Goal: Navigation & Orientation: Understand site structure

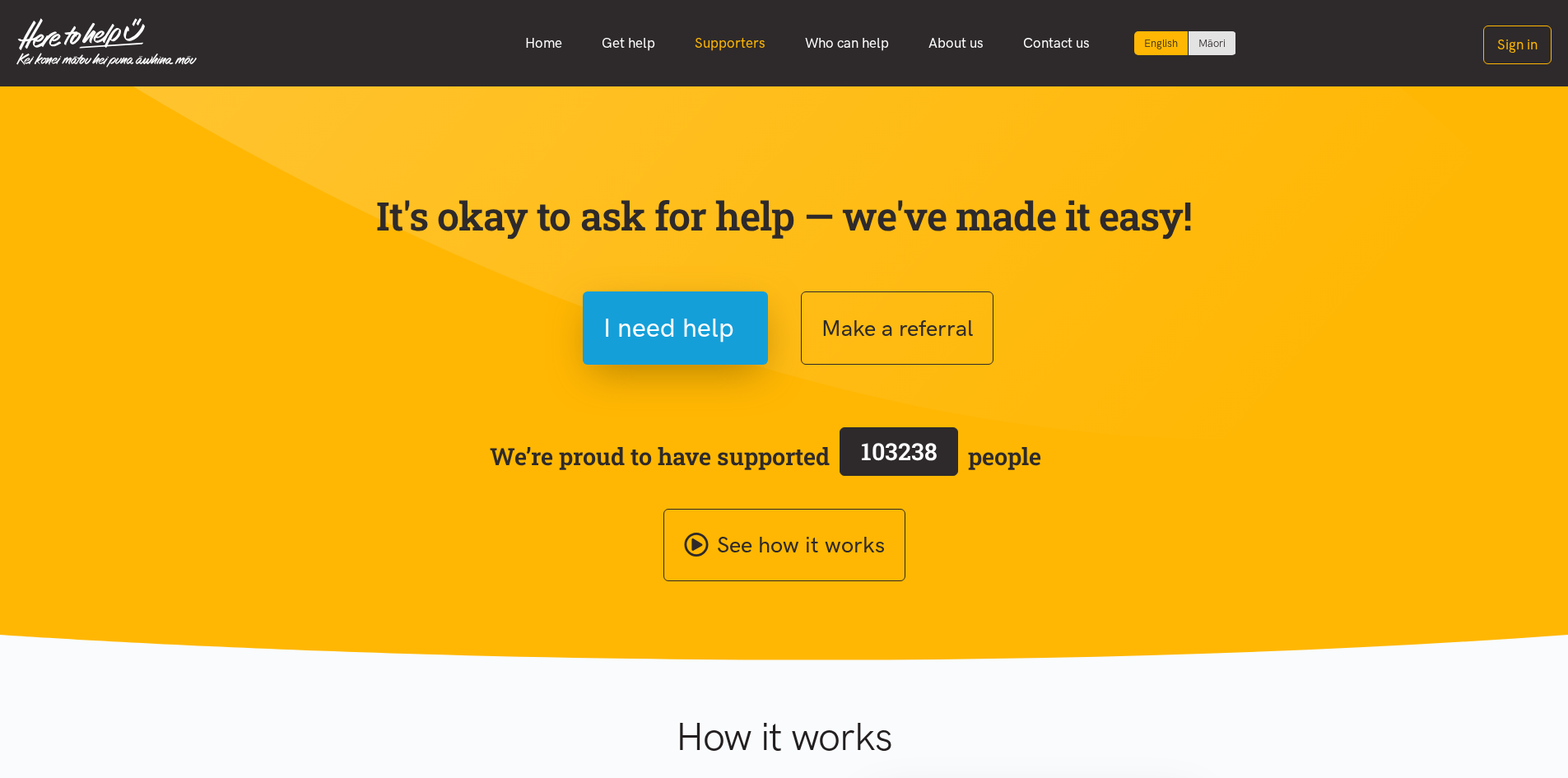
click at [764, 48] on link "Supporters" at bounding box center [730, 43] width 111 height 36
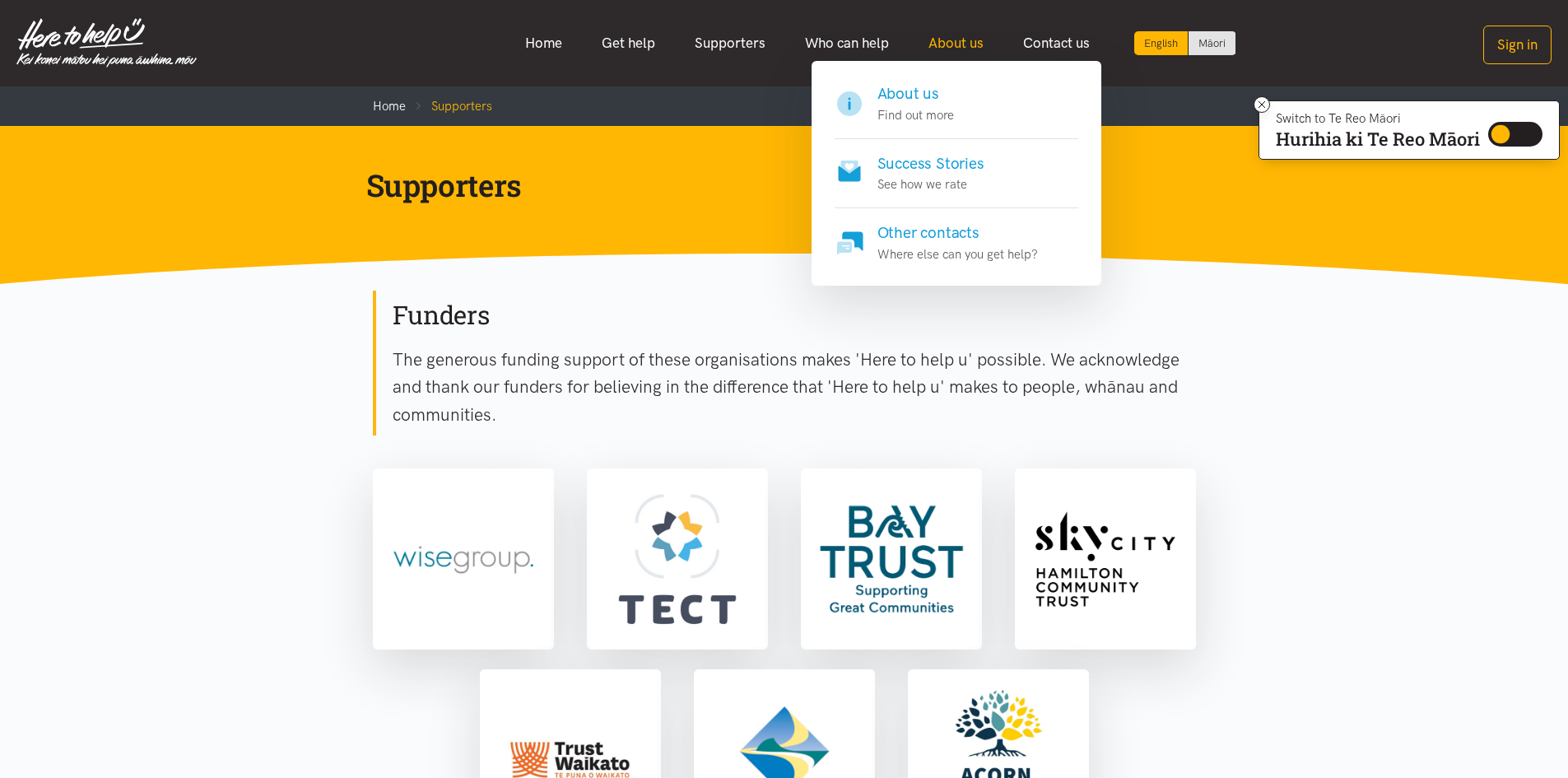
click at [977, 37] on link "About us" at bounding box center [955, 43] width 94 height 36
click at [949, 43] on link "About us" at bounding box center [955, 43] width 94 height 36
click at [916, 91] on h4 "About us" at bounding box center [915, 94] width 77 height 23
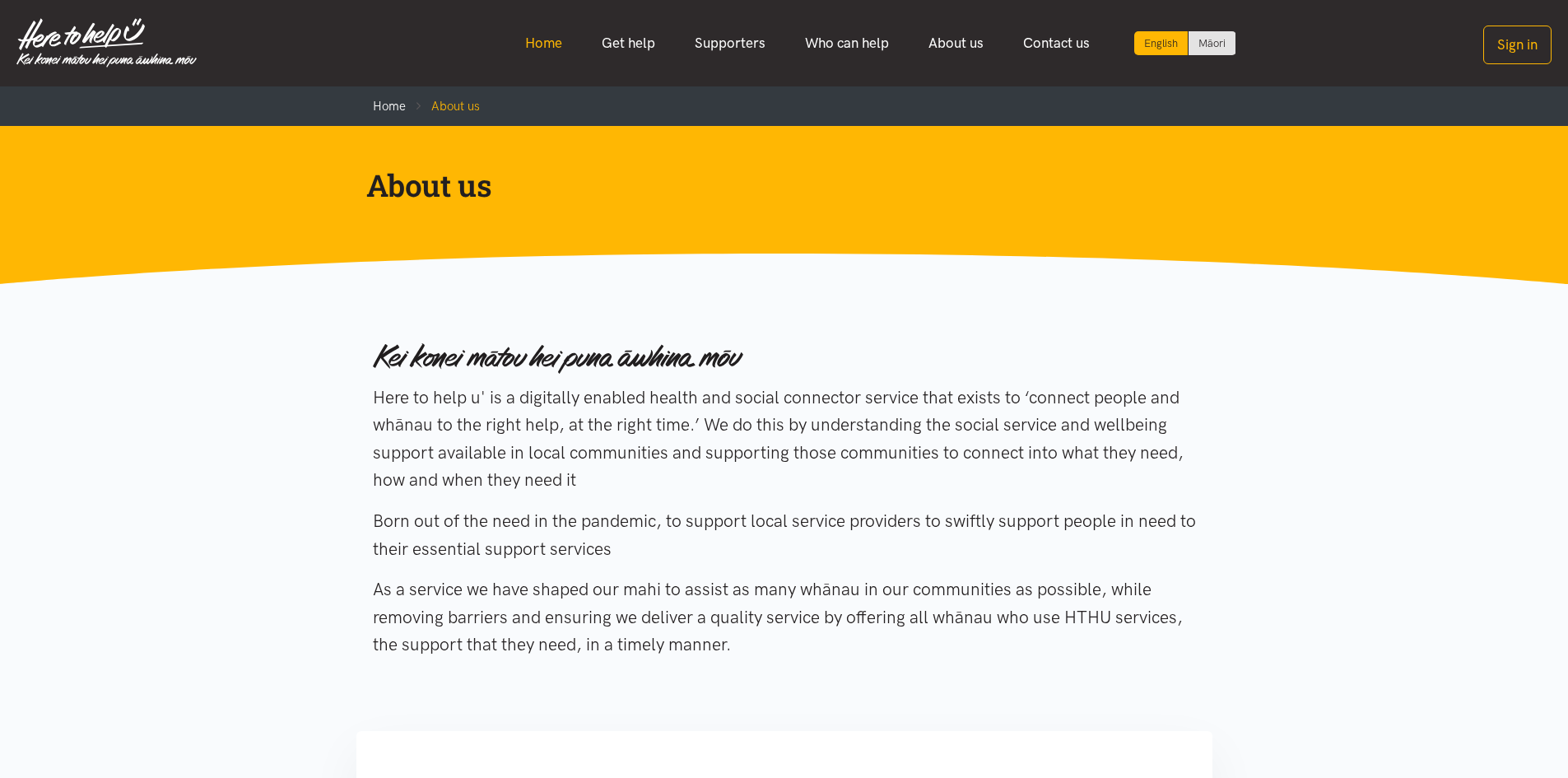
click at [513, 51] on link "Home" at bounding box center [544, 43] width 77 height 36
